Goal: Task Accomplishment & Management: Manage account settings

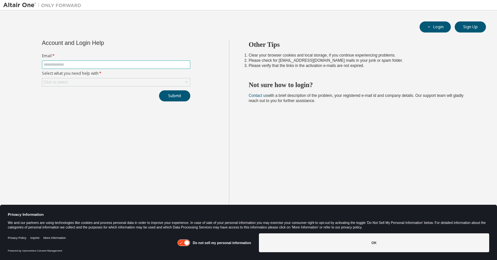
click at [82, 63] on input "text" at bounding box center [116, 64] width 145 height 5
type input "**********"
click at [163, 25] on div "Login Sign Up" at bounding box center [248, 26] width 475 height 11
click at [129, 84] on div "Click to select" at bounding box center [116, 82] width 148 height 8
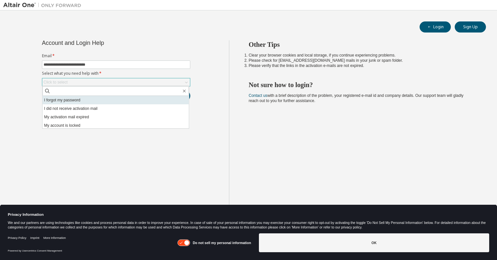
click at [102, 100] on li "I forgot my password" at bounding box center [116, 100] width 146 height 8
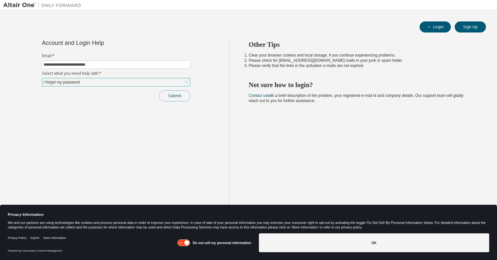
click at [169, 100] on button "Submit" at bounding box center [174, 95] width 31 height 11
click at [175, 94] on button "Submit" at bounding box center [174, 95] width 31 height 11
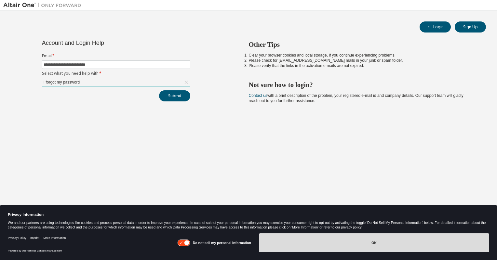
click at [381, 240] on button "OK" at bounding box center [374, 243] width 230 height 19
